Goal: Find specific page/section: Find specific page/section

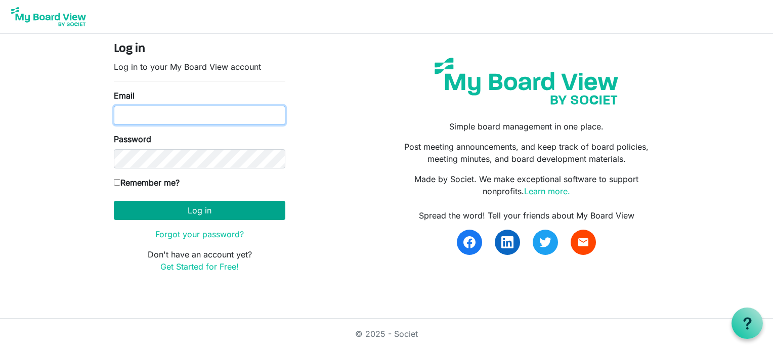
type input "[EMAIL_ADDRESS][DOMAIN_NAME]"
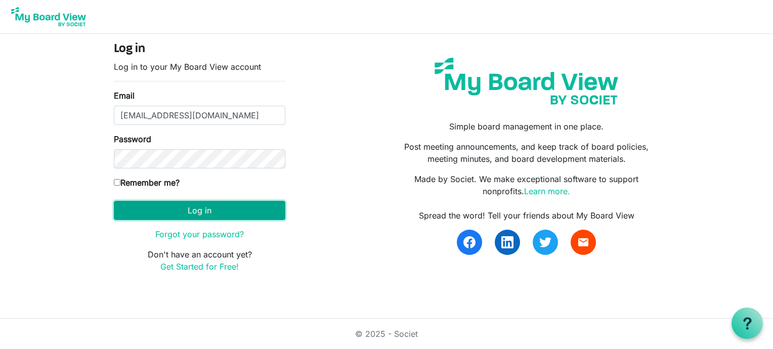
click at [200, 201] on button "Log in" at bounding box center [200, 210] width 172 height 19
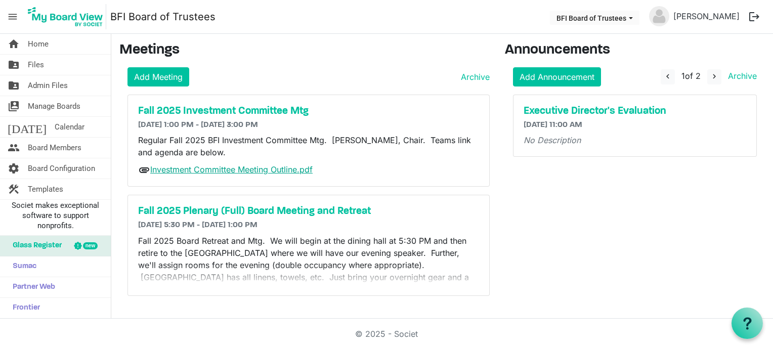
click at [243, 169] on link "Investment Committee Meeting Outline.pdf" at bounding box center [231, 169] width 162 height 10
click at [269, 108] on h5 "Fall 2025 Investment Committee Mtg" at bounding box center [308, 111] width 341 height 12
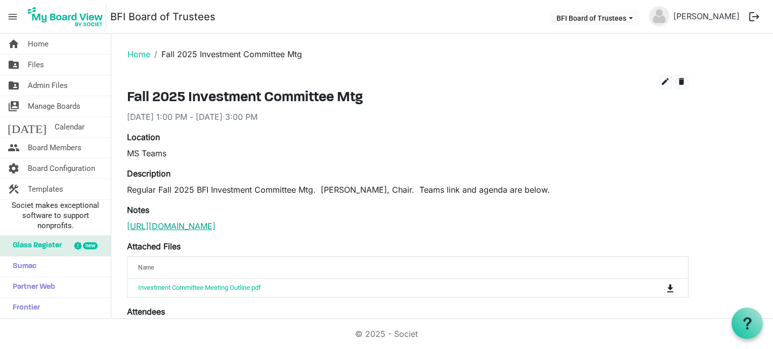
click at [213, 231] on link "https://teams.microsoft.com/l/meetup-join/19%3ameeting_ZGI0N2M0YzQtNTI2Yi00Yzdh…" at bounding box center [171, 226] width 89 height 10
click at [216, 231] on link "https://teams.microsoft.com/l/meetup-join/19%3ameeting_ZGI0N2M0YzQtNTI2Yi00Yzdh…" at bounding box center [171, 226] width 89 height 10
